Goal: Task Accomplishment & Management: Use online tool/utility

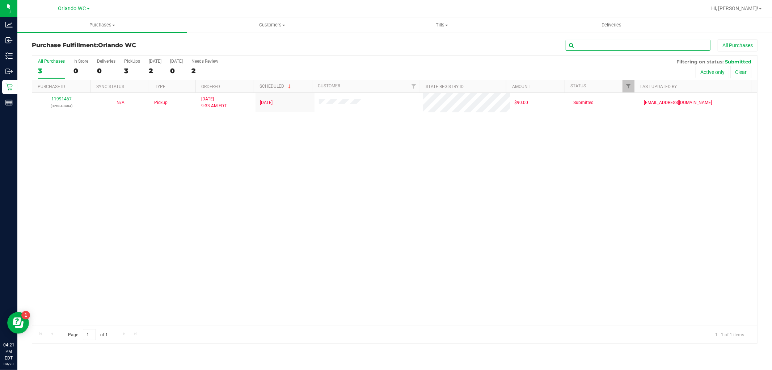
click at [576, 45] on input "text" at bounding box center [638, 45] width 145 height 11
paste input "P4KM7256"
type input "P4KM7256"
click at [744, 66] on button "Clear" at bounding box center [740, 72] width 21 height 12
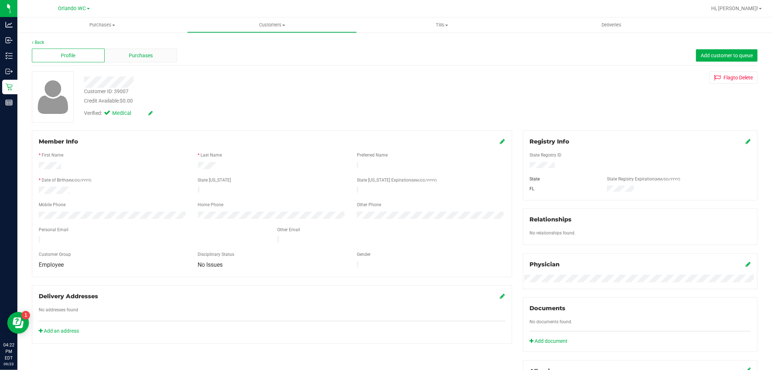
click at [149, 53] on span "Purchases" at bounding box center [141, 56] width 24 height 8
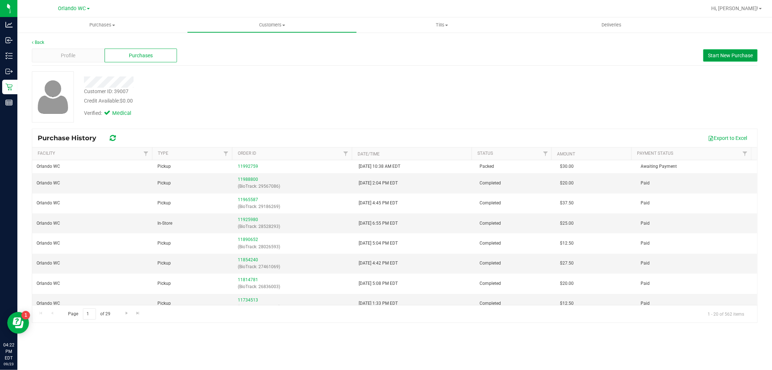
click at [724, 56] on span "Start New Purchase" at bounding box center [730, 55] width 45 height 6
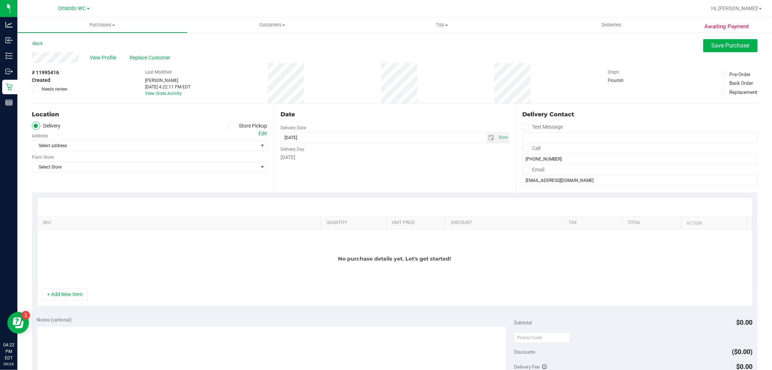
click at [230, 126] on icon at bounding box center [231, 126] width 4 height 0
click at [0, 0] on input "Store Pickup" at bounding box center [0, 0] width 0 height 0
click at [250, 147] on span "Select Store" at bounding box center [145, 145] width 226 height 10
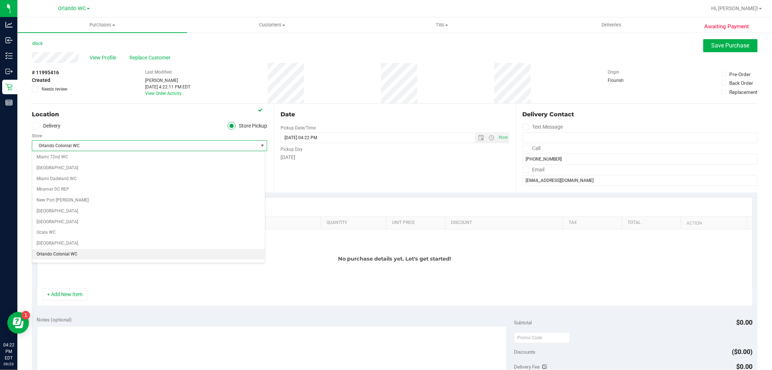
scroll to position [288, 0]
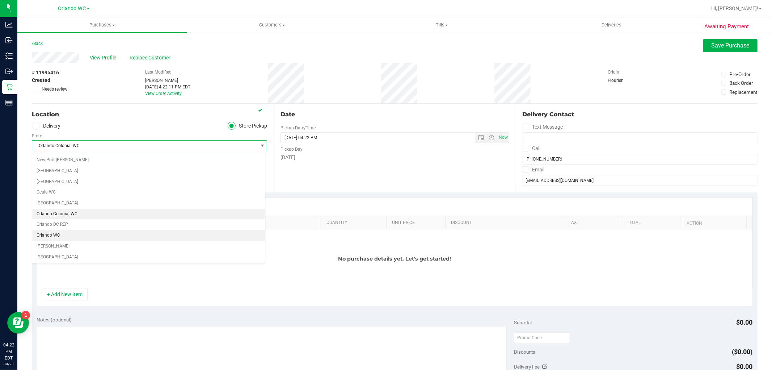
click at [63, 236] on li "Orlando WC" at bounding box center [148, 235] width 233 height 11
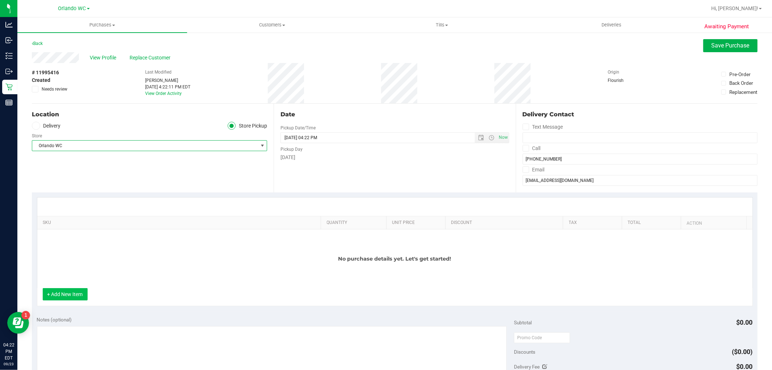
click at [69, 296] on button "+ Add New Item" at bounding box center [65, 294] width 45 height 12
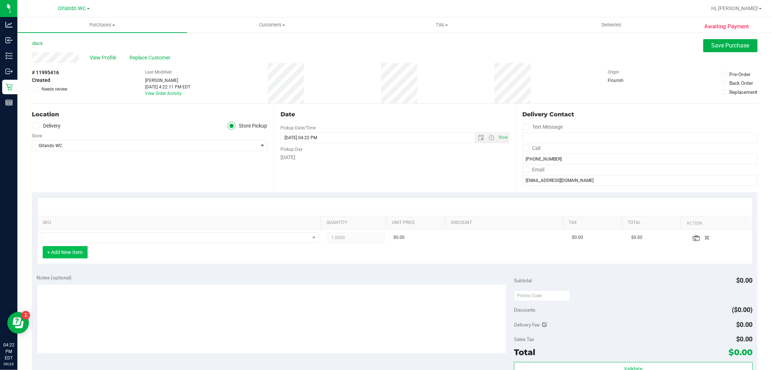
click at [74, 251] on button "+ Add New Item" at bounding box center [65, 252] width 45 height 12
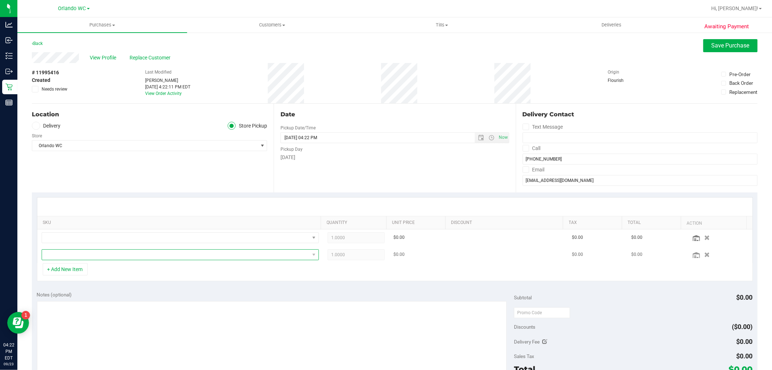
click at [69, 254] on span "NO DATA FOUND" at bounding box center [176, 254] width 268 height 10
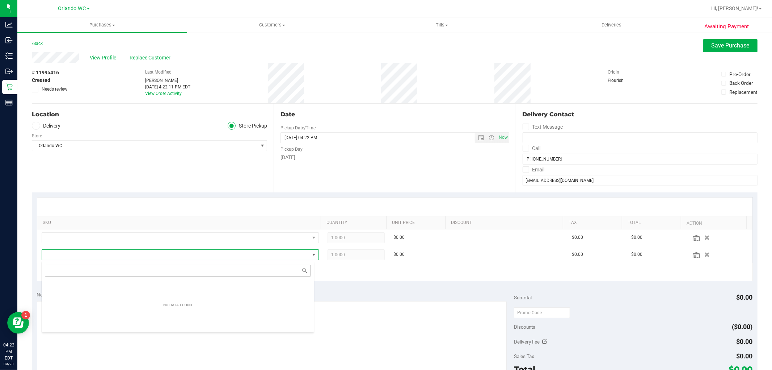
scroll to position [11, 270]
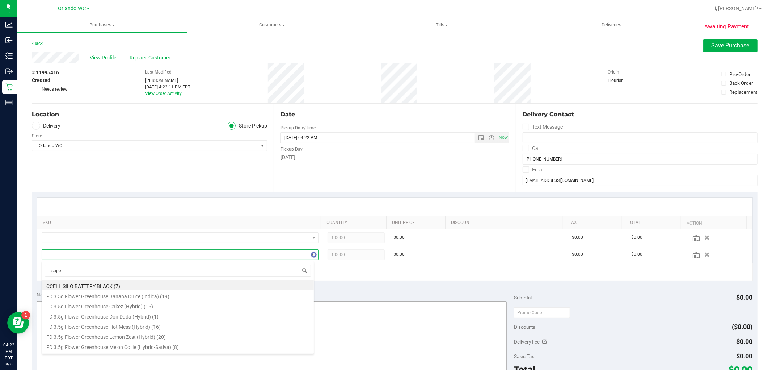
type input "super"
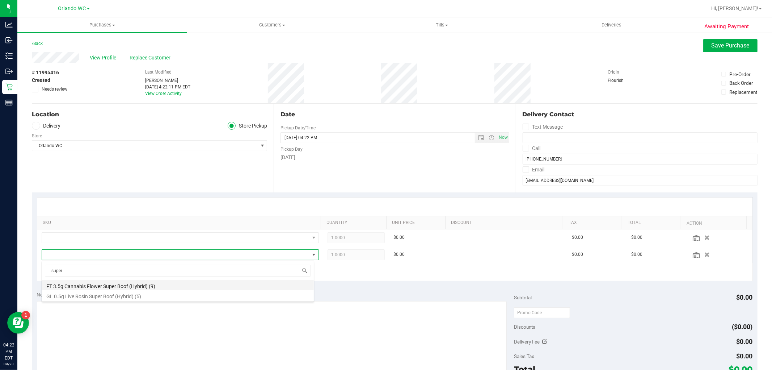
click at [155, 282] on li "FT 3.5g Cannabis Flower Super Boof (Hybrid) (9)" at bounding box center [178, 285] width 272 height 10
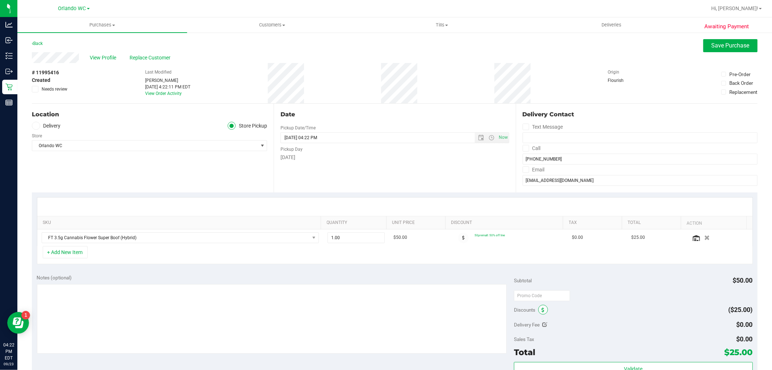
click at [538, 311] on span at bounding box center [543, 309] width 10 height 10
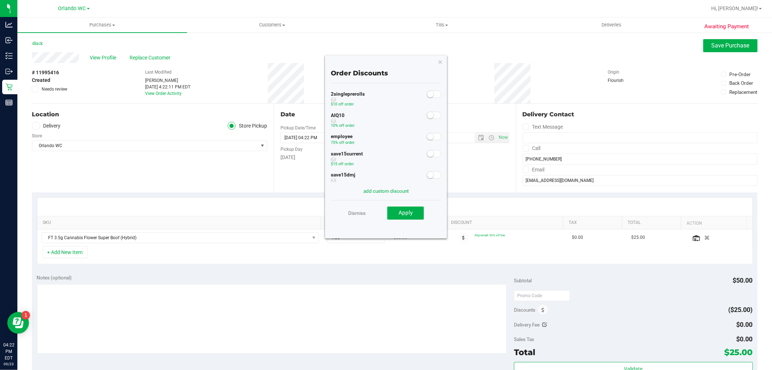
click at [427, 139] on flourish-toggle-switch at bounding box center [434, 136] width 14 height 6
click at [427, 138] on small at bounding box center [430, 136] width 7 height 7
click at [404, 212] on span "Apply" at bounding box center [406, 212] width 14 height 7
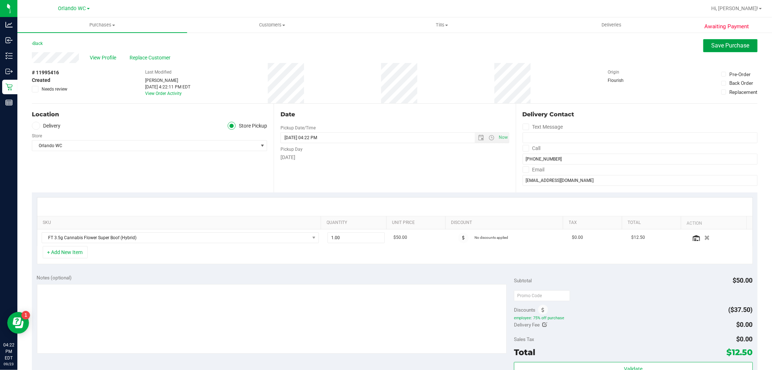
click at [747, 47] on button "Save Purchase" at bounding box center [730, 45] width 54 height 13
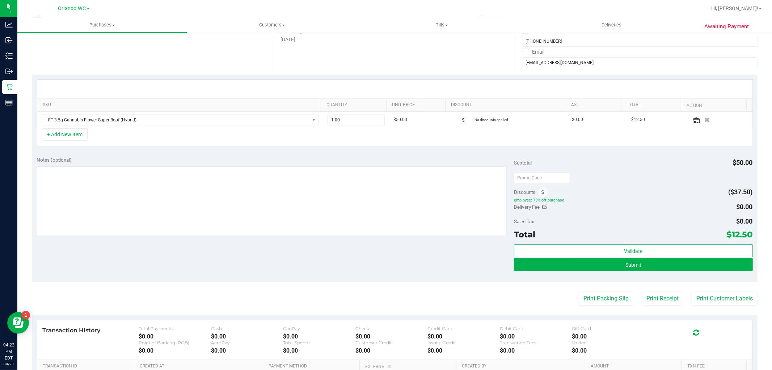
scroll to position [121, 0]
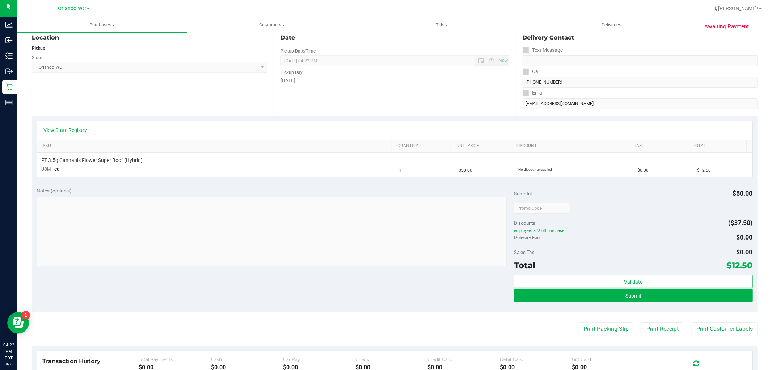
scroll to position [80, 0]
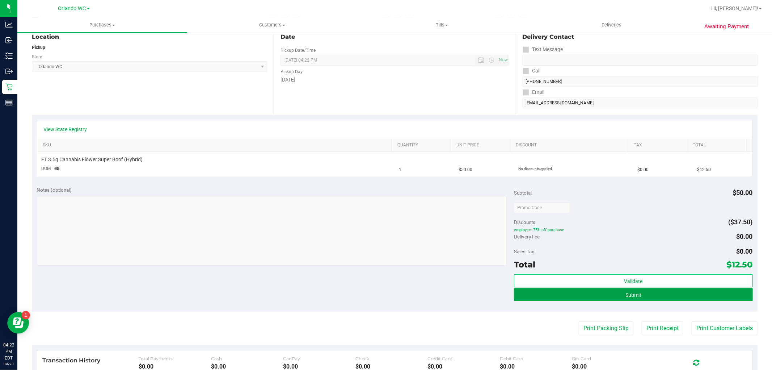
click at [652, 294] on button "Submit" at bounding box center [633, 294] width 239 height 13
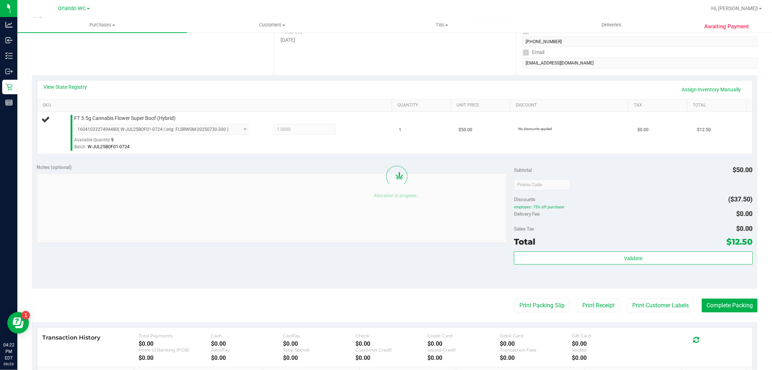
scroll to position [121, 0]
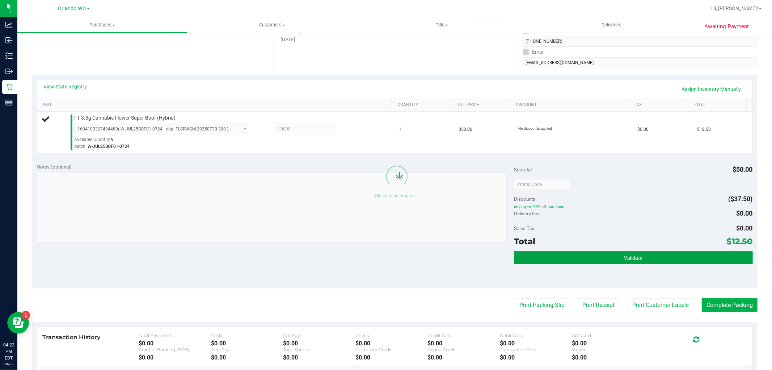
click at [629, 257] on span "Validate" at bounding box center [633, 258] width 18 height 6
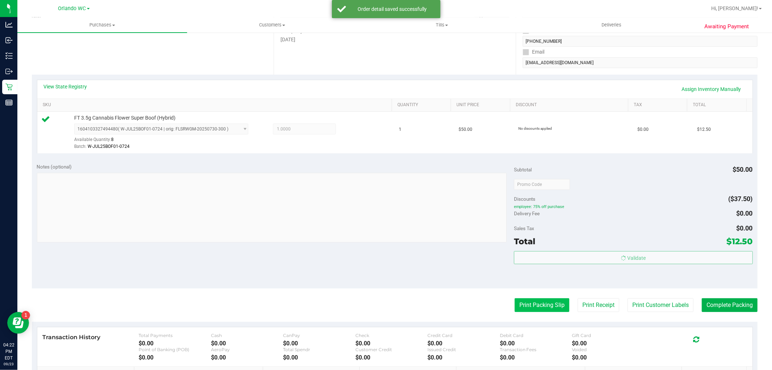
click at [536, 299] on button "Print Packing Slip" at bounding box center [542, 305] width 55 height 14
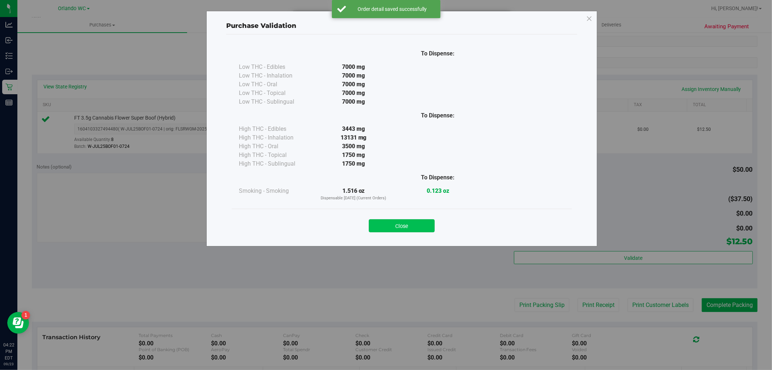
click at [403, 222] on button "Close" at bounding box center [402, 225] width 66 height 13
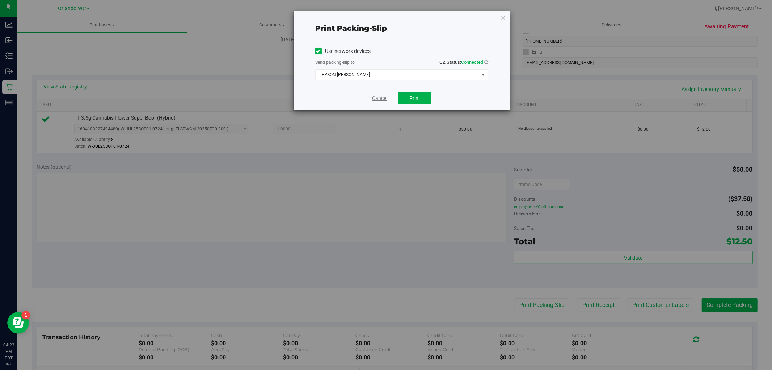
click at [384, 99] on link "Cancel" at bounding box center [379, 98] width 15 height 8
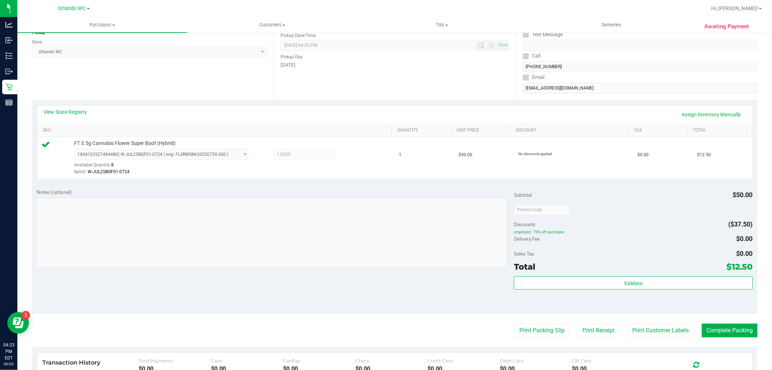
scroll to position [95, 0]
click at [544, 334] on button "Print Packing Slip" at bounding box center [542, 331] width 55 height 14
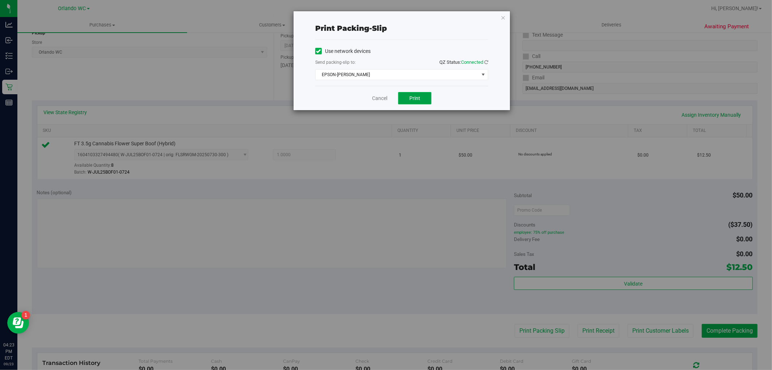
click at [426, 101] on button "Print" at bounding box center [414, 98] width 33 height 12
click at [387, 101] on link "Cancel" at bounding box center [379, 98] width 15 height 8
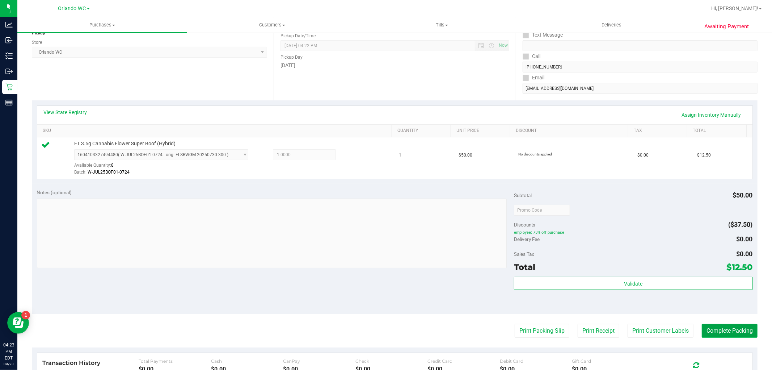
click at [724, 330] on button "Complete Packing" at bounding box center [730, 331] width 56 height 14
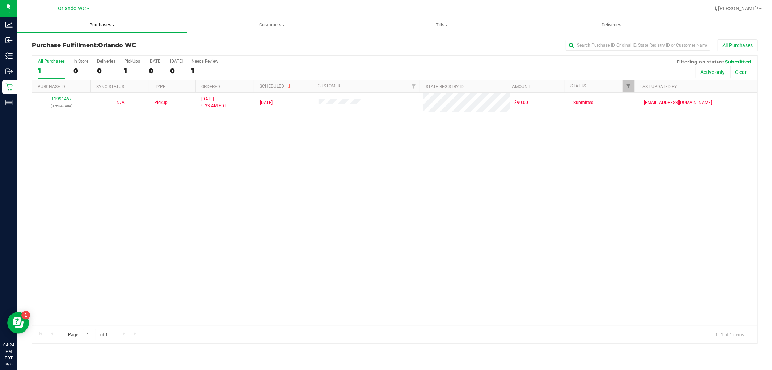
click at [113, 26] on span "Purchases" at bounding box center [102, 25] width 170 height 7
click at [70, 39] on li "Summary of purchases" at bounding box center [102, 43] width 170 height 9
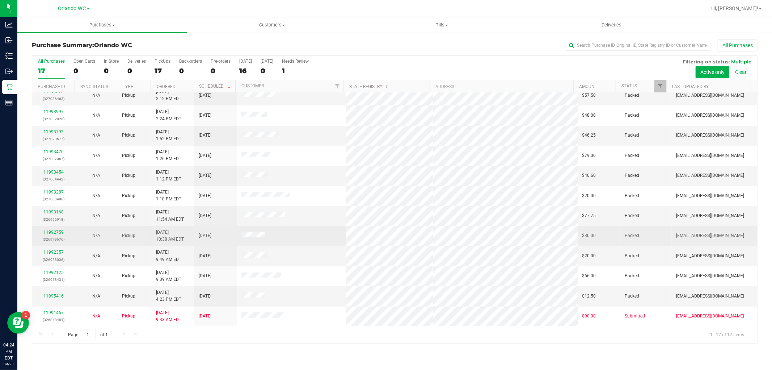
scroll to position [108, 0]
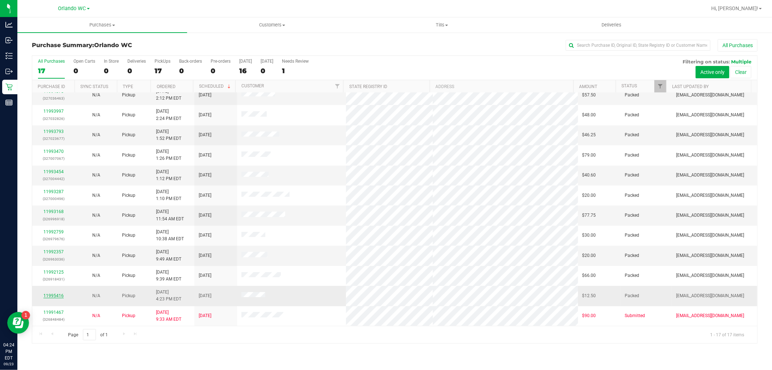
click at [52, 295] on link "11995416" at bounding box center [53, 295] width 20 height 5
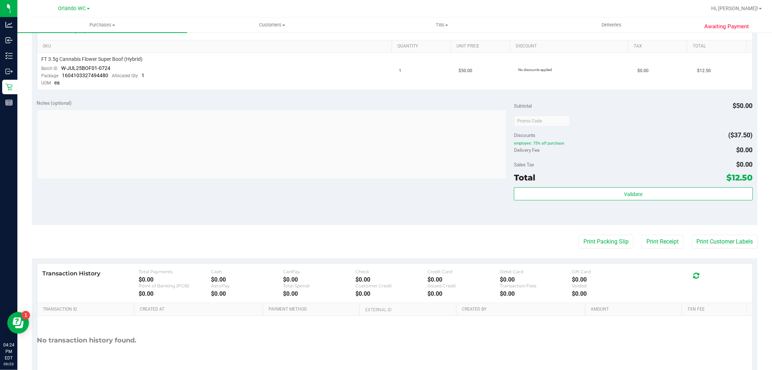
scroll to position [201, 0]
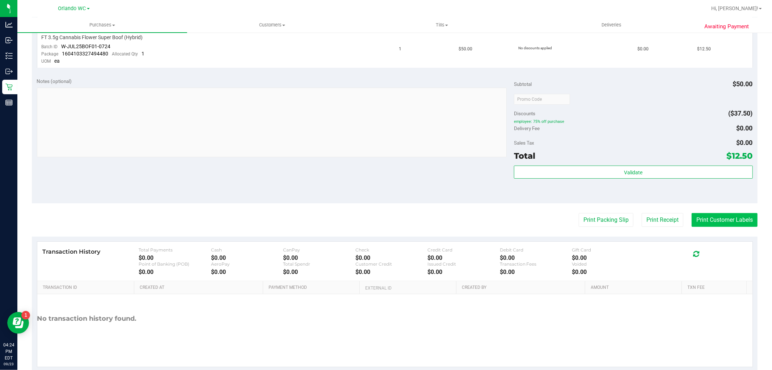
click at [719, 218] on button "Print Customer Labels" at bounding box center [725, 220] width 66 height 14
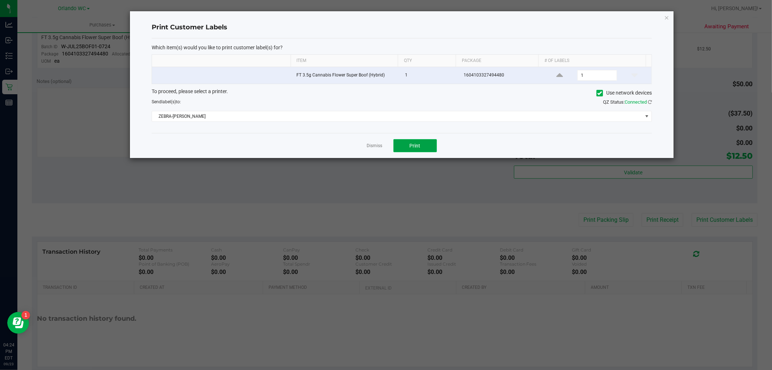
click at [416, 147] on span "Print" at bounding box center [415, 146] width 11 height 6
click at [378, 149] on app-cancel-button "Dismiss" at bounding box center [375, 146] width 16 height 8
click at [374, 147] on link "Dismiss" at bounding box center [375, 146] width 16 height 6
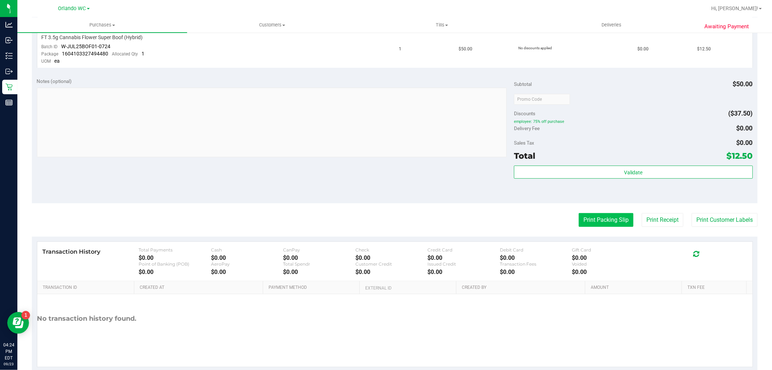
click at [598, 222] on button "Print Packing Slip" at bounding box center [606, 220] width 55 height 14
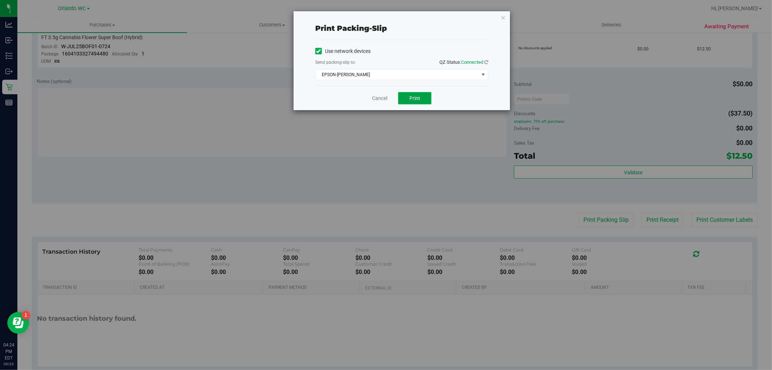
click at [414, 98] on span "Print" at bounding box center [414, 98] width 11 height 6
click at [385, 96] on link "Cancel" at bounding box center [379, 98] width 15 height 8
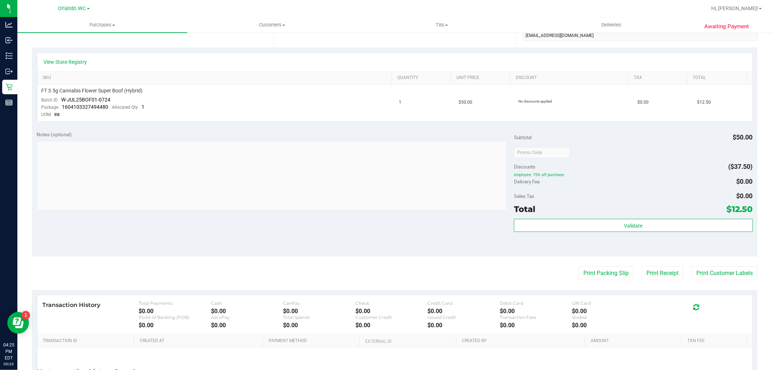
scroll to position [0, 0]
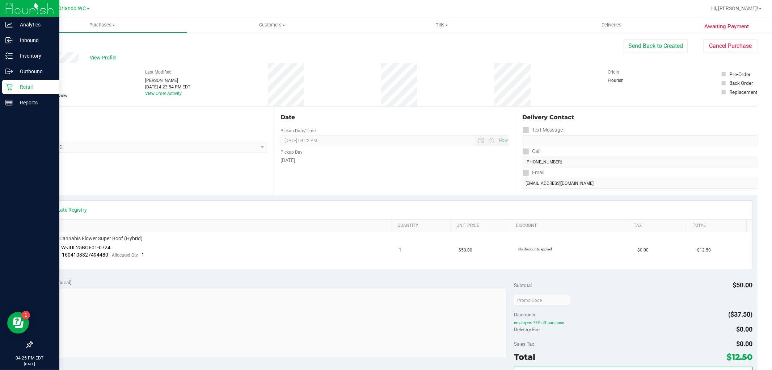
click at [19, 89] on p "Retail" at bounding box center [34, 87] width 43 height 9
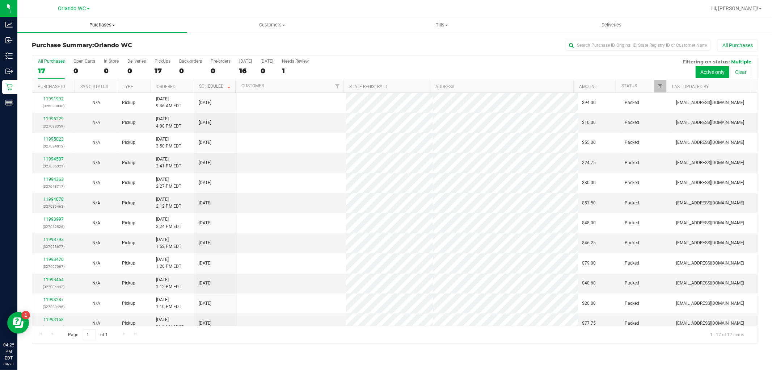
click at [104, 22] on span "Purchases" at bounding box center [102, 25] width 170 height 7
click at [79, 50] on li "Fulfillment" at bounding box center [102, 52] width 170 height 9
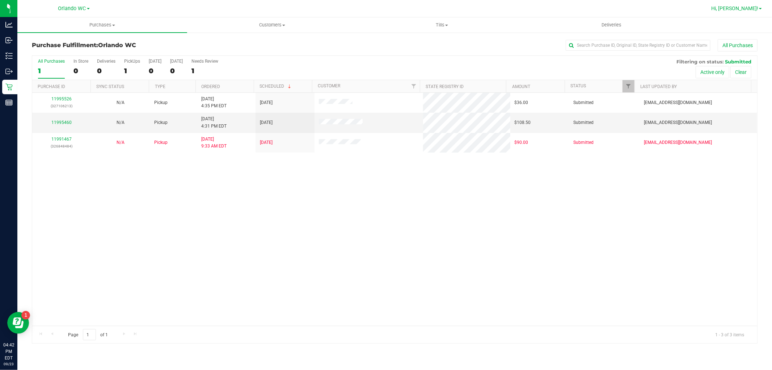
click at [741, 5] on link "Hi, [PERSON_NAME]!" at bounding box center [736, 9] width 56 height 8
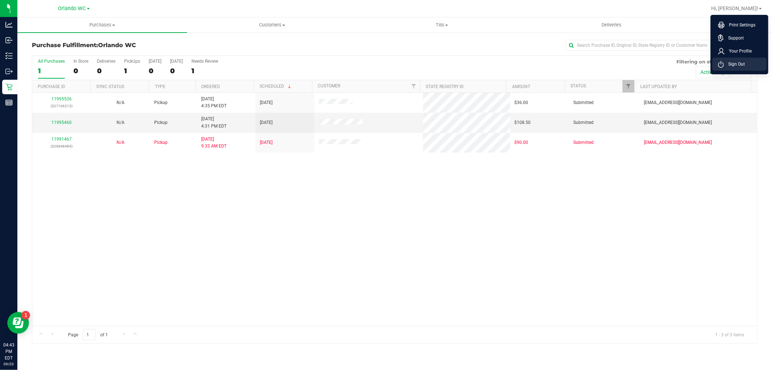
click at [736, 63] on span "Sign Out" at bounding box center [734, 63] width 21 height 7
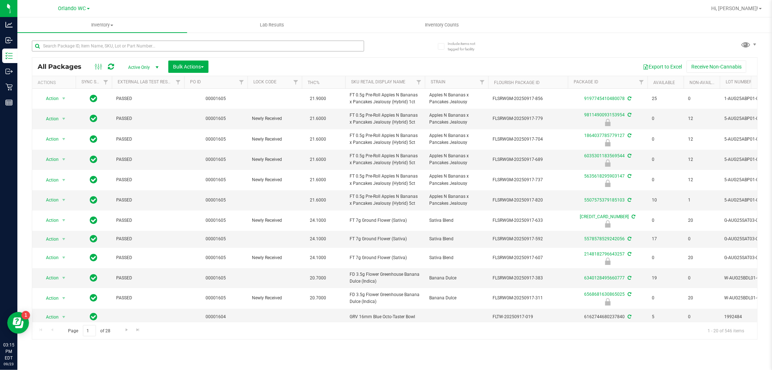
click at [89, 42] on input "text" at bounding box center [198, 46] width 332 height 11
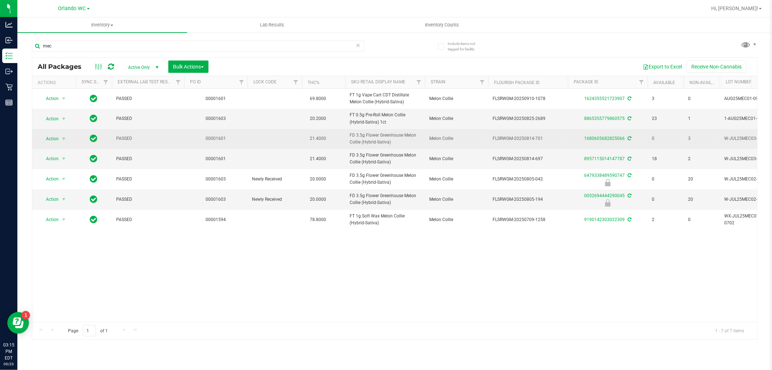
click at [390, 140] on td "FD 3.5g Flower Greenhouse Melon Collie (Hybrid-Sativa)" at bounding box center [385, 139] width 80 height 20
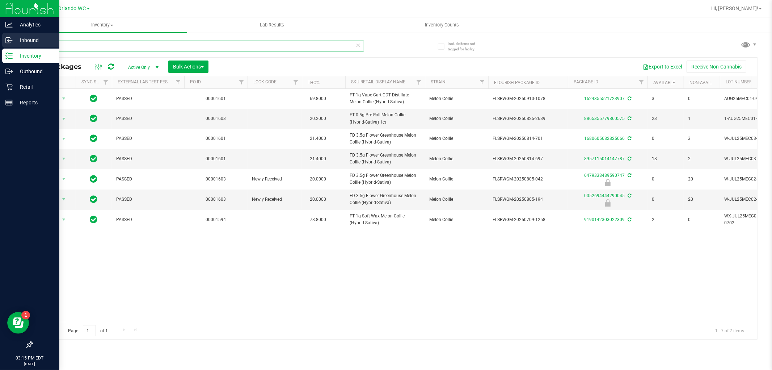
drag, startPoint x: 70, startPoint y: 44, endPoint x: 0, endPoint y: 45, distance: 70.2
click at [0, 45] on div "Analytics Inbound Inventory Outbound Retail Reports 03:15 PM EDT 09/23/2025 09/…" at bounding box center [386, 185] width 772 height 370
paste input "FD 3.5g Flower Greenhouse Melon Collie (Hybrid-Sativa)"
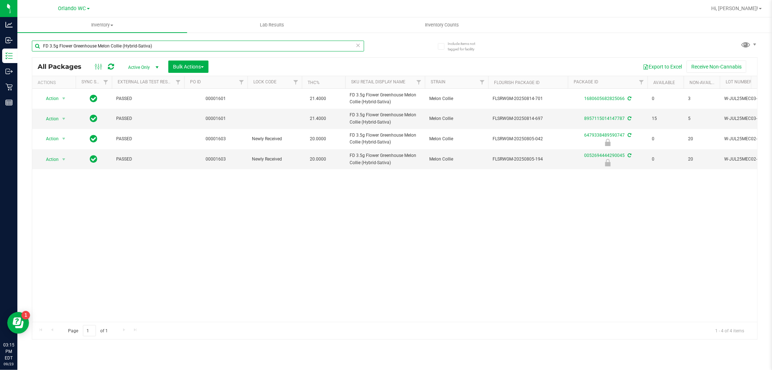
type input "FD 3.5g Flower Greenhouse Melon Collie (Hybrid-Sativa)"
drag, startPoint x: 156, startPoint y: 47, endPoint x: 35, endPoint y: 41, distance: 121.1
click at [35, 41] on input "FD 3.5g Flower Greenhouse Melon Collie (Hybrid-Sativa)" at bounding box center [198, 46] width 332 height 11
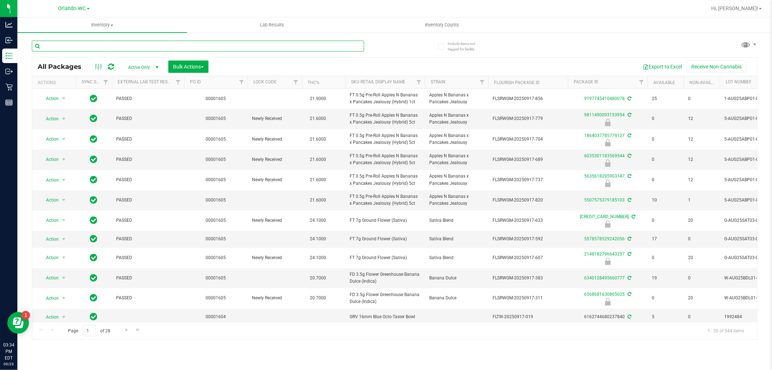
click at [90, 45] on input "text" at bounding box center [198, 46] width 332 height 11
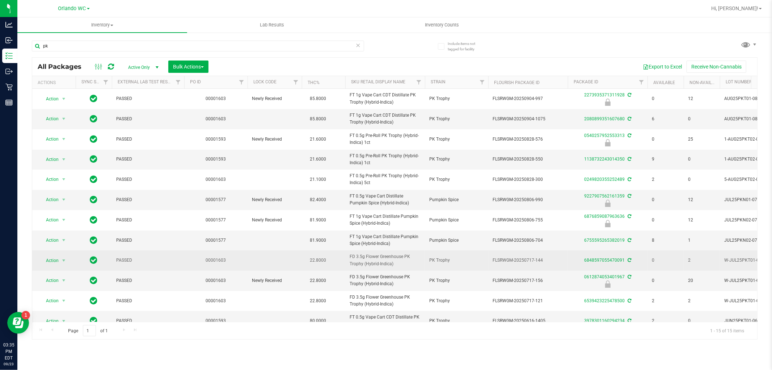
drag, startPoint x: 349, startPoint y: 255, endPoint x: 395, endPoint y: 267, distance: 48.1
click at [395, 267] on td "FD 3.5g Flower Greenhouse PK Trophy (Hybrid-Indica)" at bounding box center [385, 260] width 80 height 20
copy span "FD 3.5g Flower Greenhouse PK Trophy (Hybrid-Indica)"
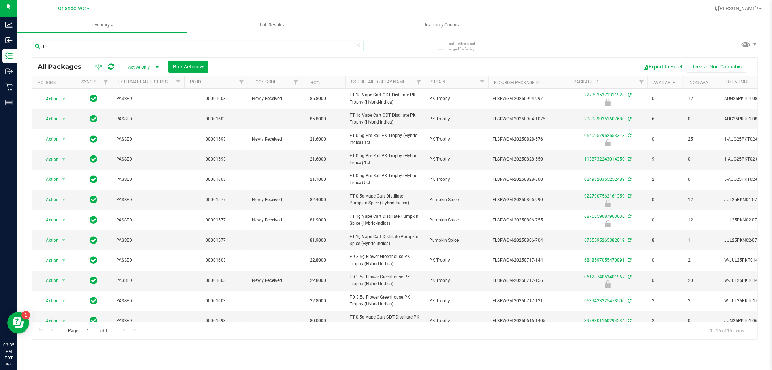
click at [84, 48] on input "pk" at bounding box center [198, 46] width 332 height 11
paste input "FD 3.5g Flower Greenhouse PK Trophy (Hybrid-Indica)"
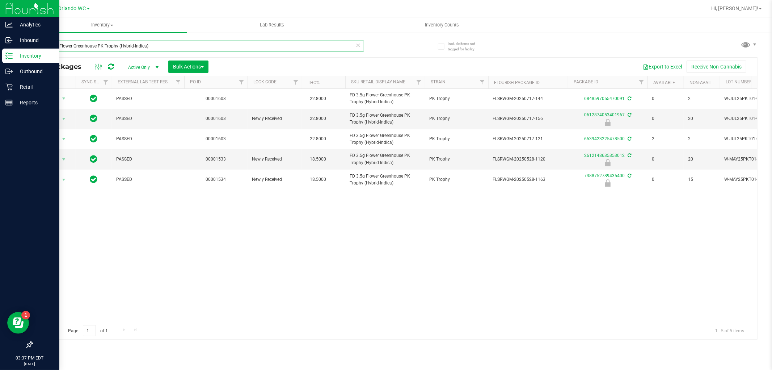
drag, startPoint x: 186, startPoint y: 51, endPoint x: 0, endPoint y: 50, distance: 186.4
click at [0, 50] on div "Analytics Inbound Inventory Outbound Retail Reports 03:37 PM EDT 09/23/2025 09/…" at bounding box center [386, 185] width 772 height 370
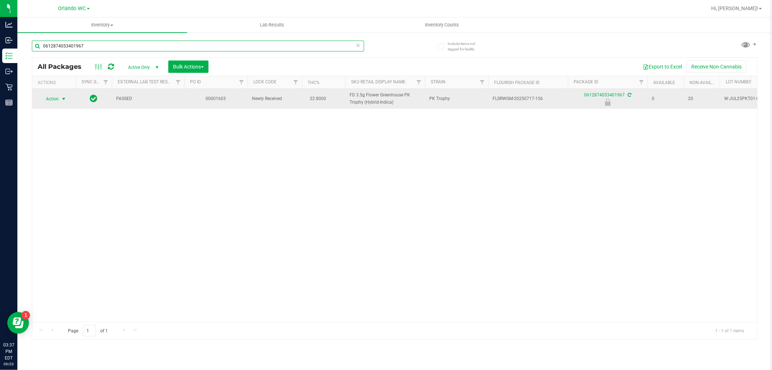
type input "0612874053401967"
click at [62, 97] on span "select" at bounding box center [64, 99] width 6 height 6
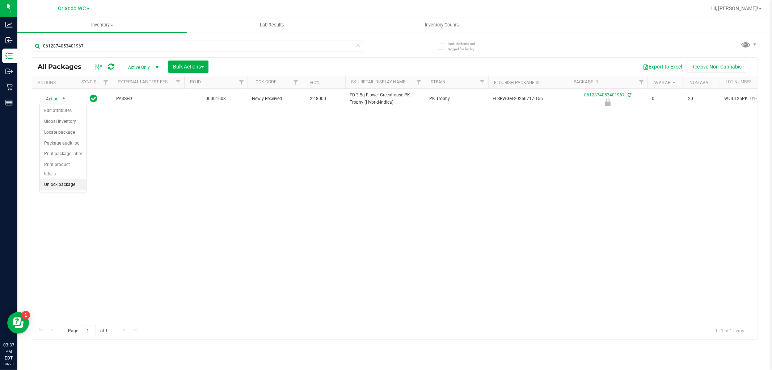
click at [60, 188] on li "Unlock package" at bounding box center [63, 184] width 46 height 11
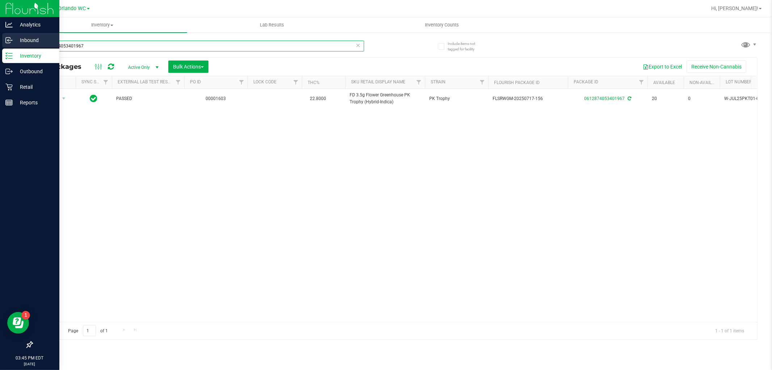
drag, startPoint x: 110, startPoint y: 45, endPoint x: 0, endPoint y: 45, distance: 109.7
click at [0, 45] on div "Analytics Inbound Inventory Outbound Retail Reports 03:45 PM EDT 09/23/2025 09/…" at bounding box center [386, 185] width 772 height 370
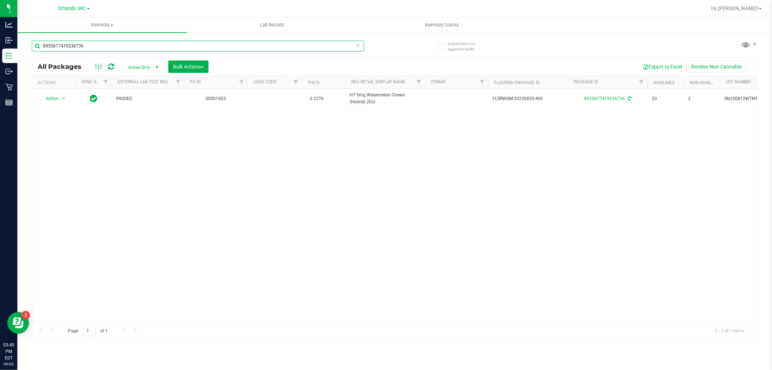
type input "8955677419236736"
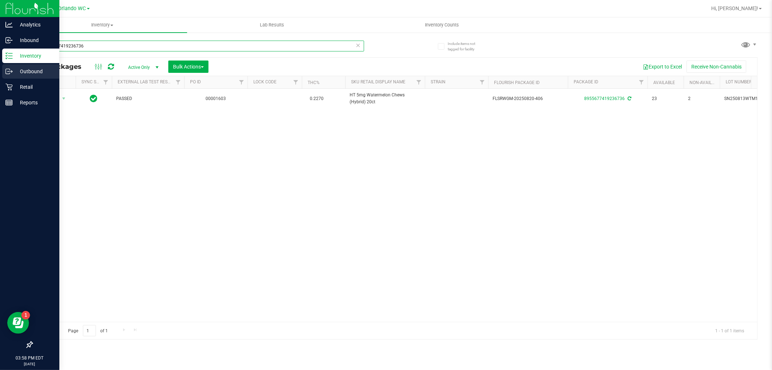
drag, startPoint x: 76, startPoint y: 47, endPoint x: 11, endPoint y: 72, distance: 69.7
click at [11, 72] on div "Analytics Inbound Inventory Outbound Retail Reports 03:58 PM EDT 09/23/2025 09/…" at bounding box center [386, 185] width 772 height 370
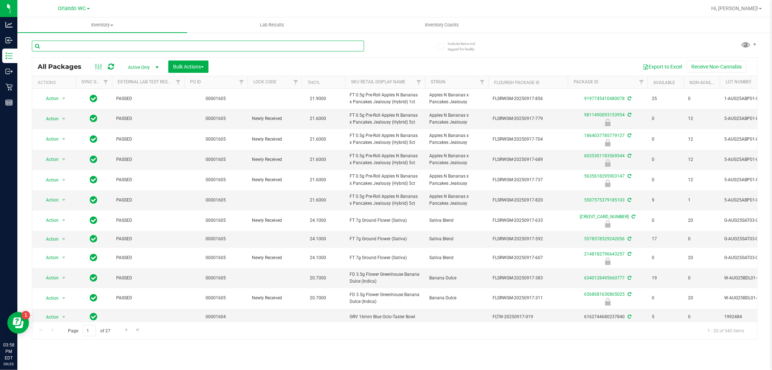
click at [168, 47] on input "text" at bounding box center [198, 46] width 332 height 11
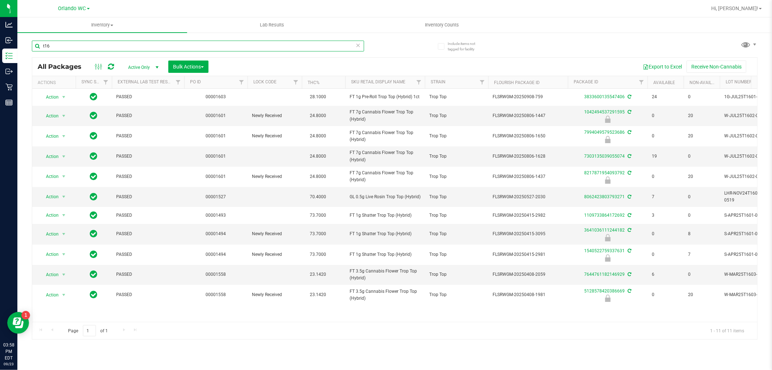
type input "t16"
drag, startPoint x: 27, startPoint y: 46, endPoint x: 19, endPoint y: 45, distance: 7.7
click at [22, 45] on div "Include items not tagged for facility t16 All Packages Active Only Active Only …" at bounding box center [394, 142] width 755 height 221
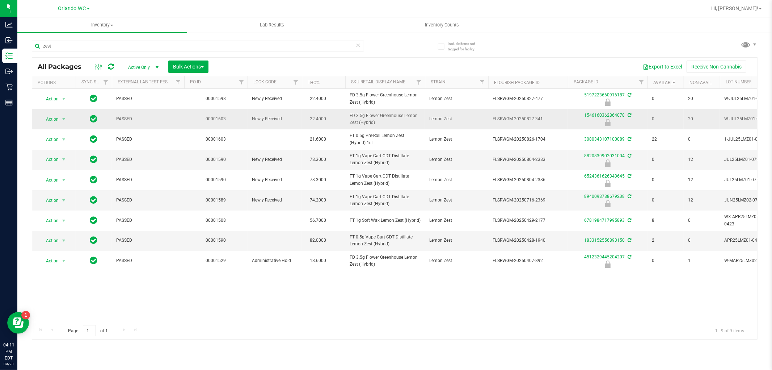
drag, startPoint x: 349, startPoint y: 113, endPoint x: 403, endPoint y: 122, distance: 55.3
click at [403, 122] on td "FD 3.5g Flower Greenhouse Lemon Zest (Hybrid)" at bounding box center [385, 119] width 80 height 20
copy span "FD 3.5g Flower Greenhouse Lemon Zest (Hybrid)"
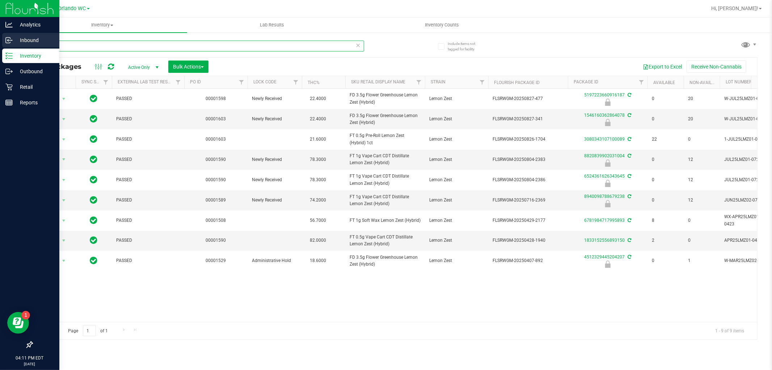
drag, startPoint x: 58, startPoint y: 46, endPoint x: 0, endPoint y: 47, distance: 57.9
click at [12, 47] on div "Analytics Inbound Inventory Outbound Retail Reports 04:11 PM EDT 09/23/2025 09/…" at bounding box center [386, 185] width 772 height 370
paste input "FD 3.5g Flower Greenhouse Lemon Zest (Hybrid)"
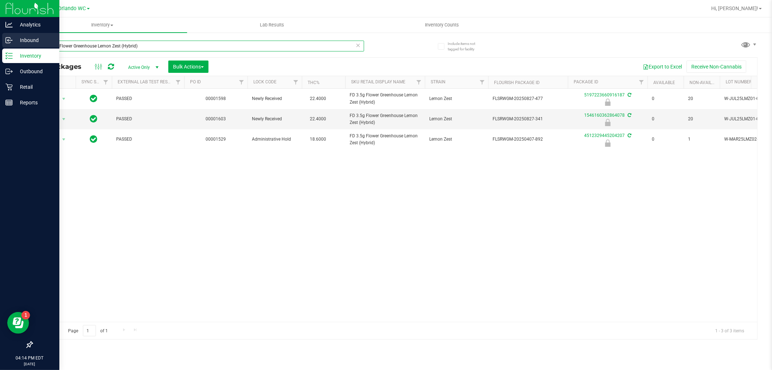
drag, startPoint x: 150, startPoint y: 46, endPoint x: 0, endPoint y: 47, distance: 149.9
click at [0, 47] on div "Analytics Inbound Inventory Outbound Retail Reports 04:14 PM EDT 09/23/2025 09/…" at bounding box center [386, 185] width 772 height 370
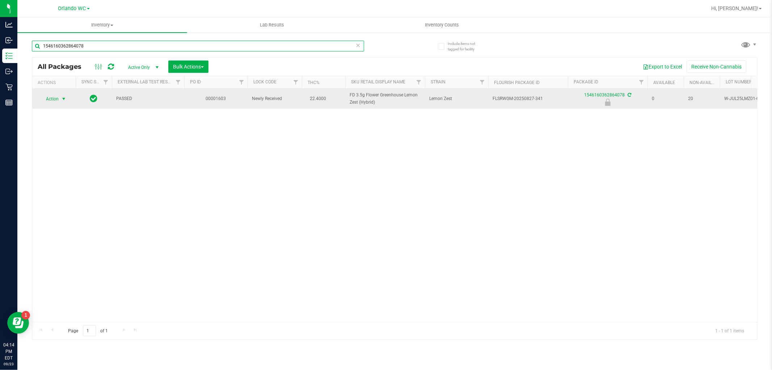
type input "1546160362864078"
click at [61, 99] on span "select" at bounding box center [64, 99] width 6 height 6
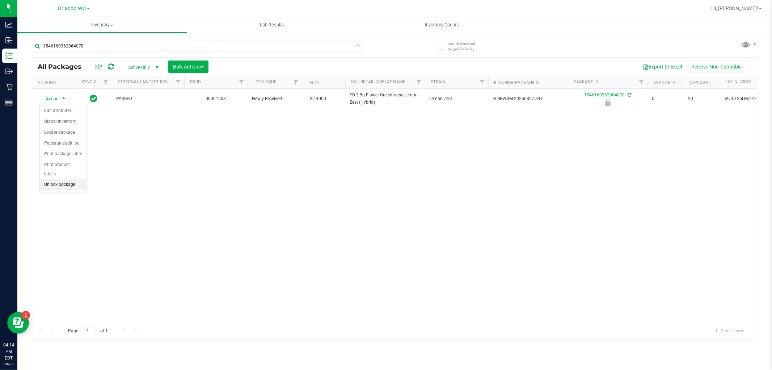
click at [70, 184] on li "Unlock package" at bounding box center [63, 184] width 46 height 11
click at [112, 169] on div "Action Action Adjust qty Create package Edit attributes Global inventory Locate…" at bounding box center [394, 205] width 725 height 233
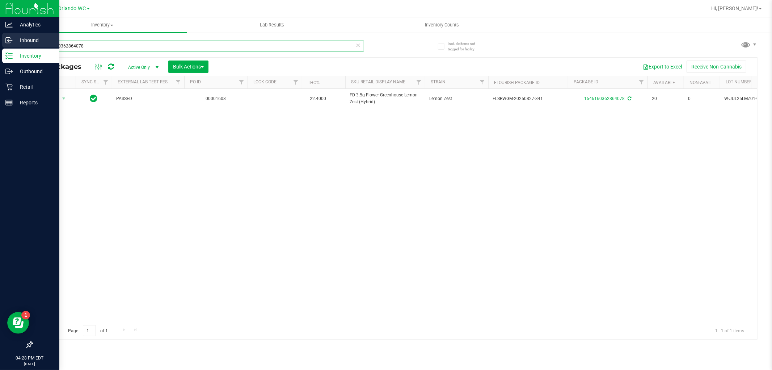
drag, startPoint x: 122, startPoint y: 50, endPoint x: 0, endPoint y: 44, distance: 122.1
click at [13, 48] on div "Analytics Inbound Inventory Outbound Retail Reports 04:28 PM EDT 09/23/2025 09/…" at bounding box center [386, 185] width 772 height 370
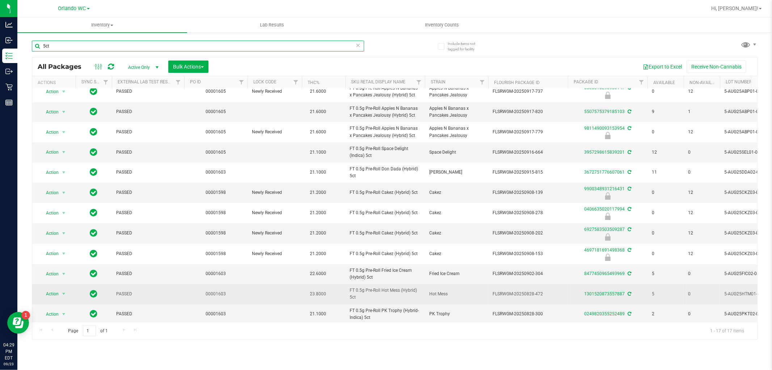
scroll to position [114, 0]
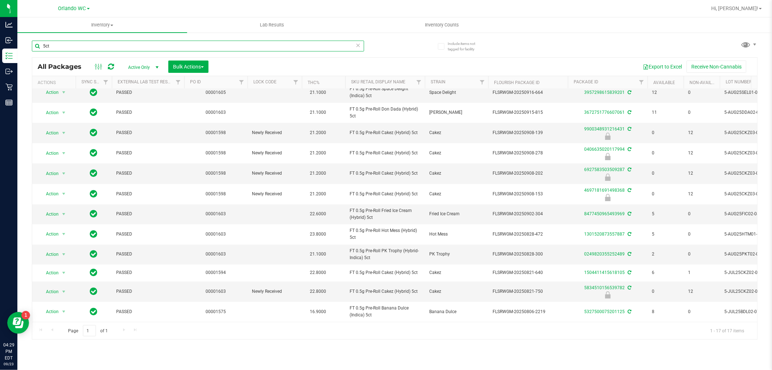
type input "5ct"
